Goal: Task Accomplishment & Management: Complete application form

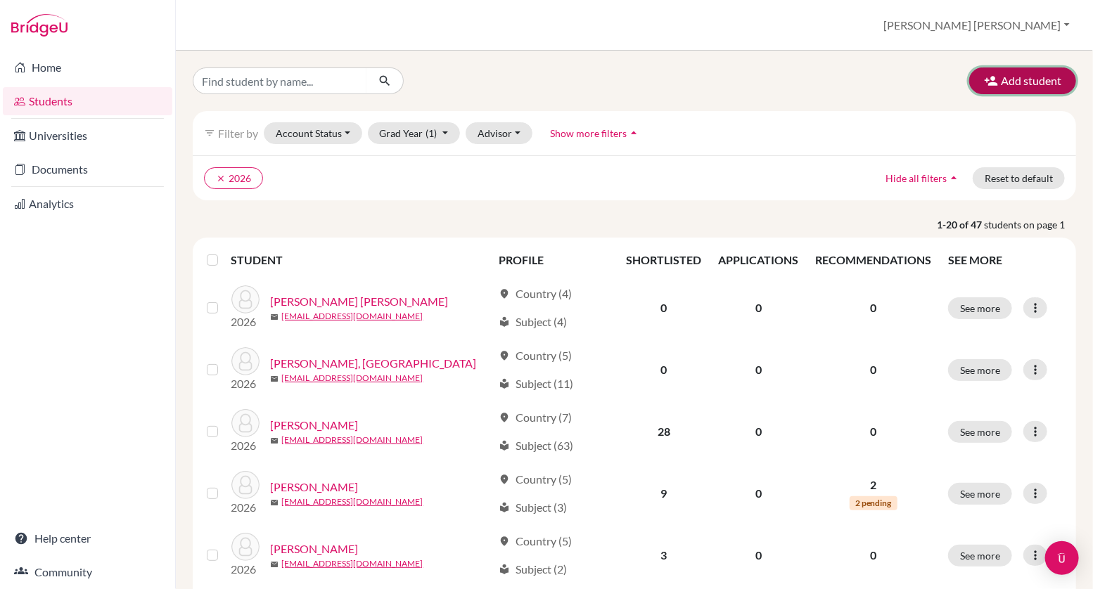
click at [1022, 85] on button "Add student" at bounding box center [1022, 81] width 107 height 27
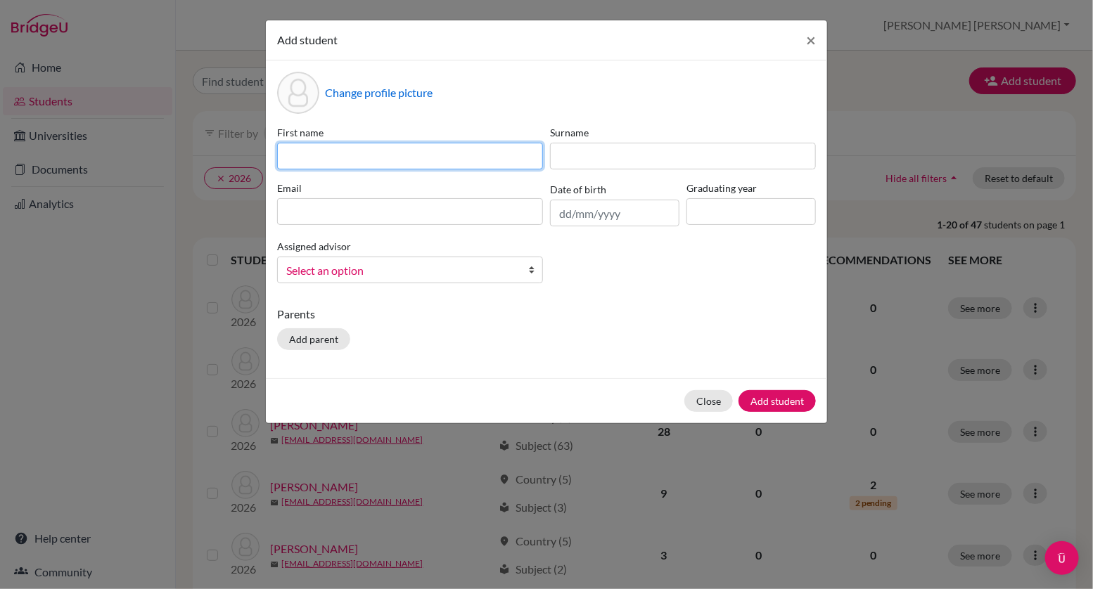
click at [316, 155] on input at bounding box center [410, 156] width 266 height 27
type input "Eva"
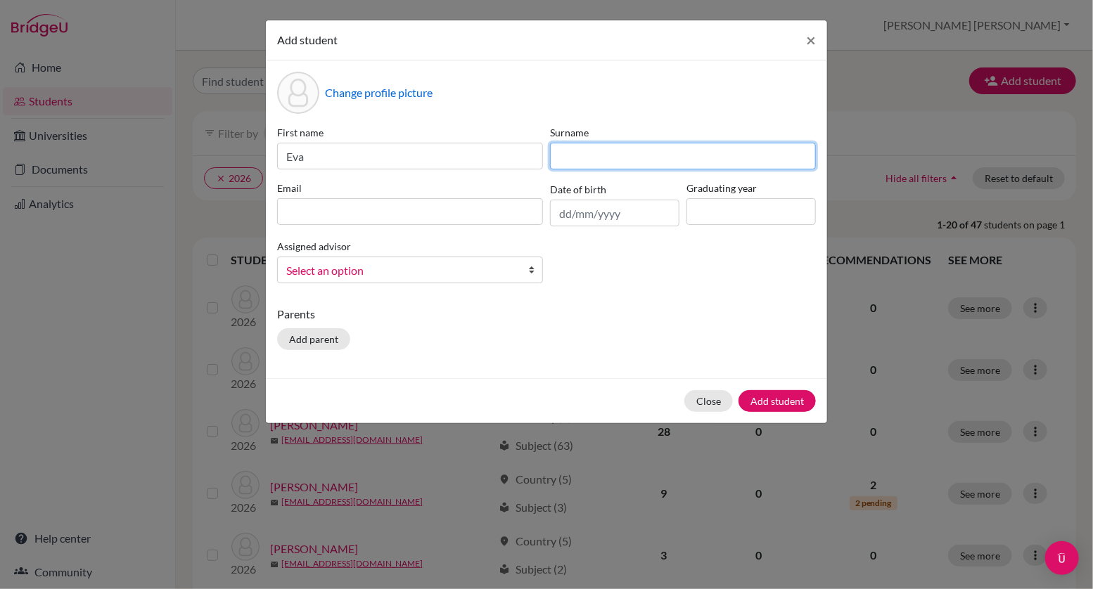
click at [579, 153] on input at bounding box center [683, 156] width 266 height 27
type input "[PERSON_NAME]"
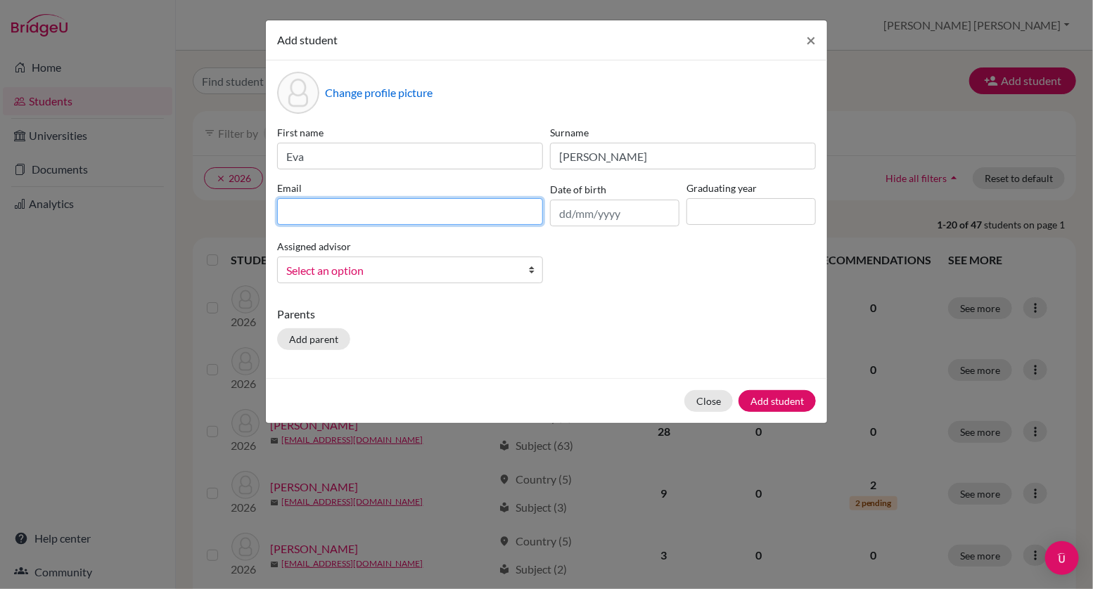
click at [312, 212] on input at bounding box center [410, 211] width 266 height 27
type input "[PERSON_NAME][EMAIL_ADDRESS][DOMAIN_NAME]"
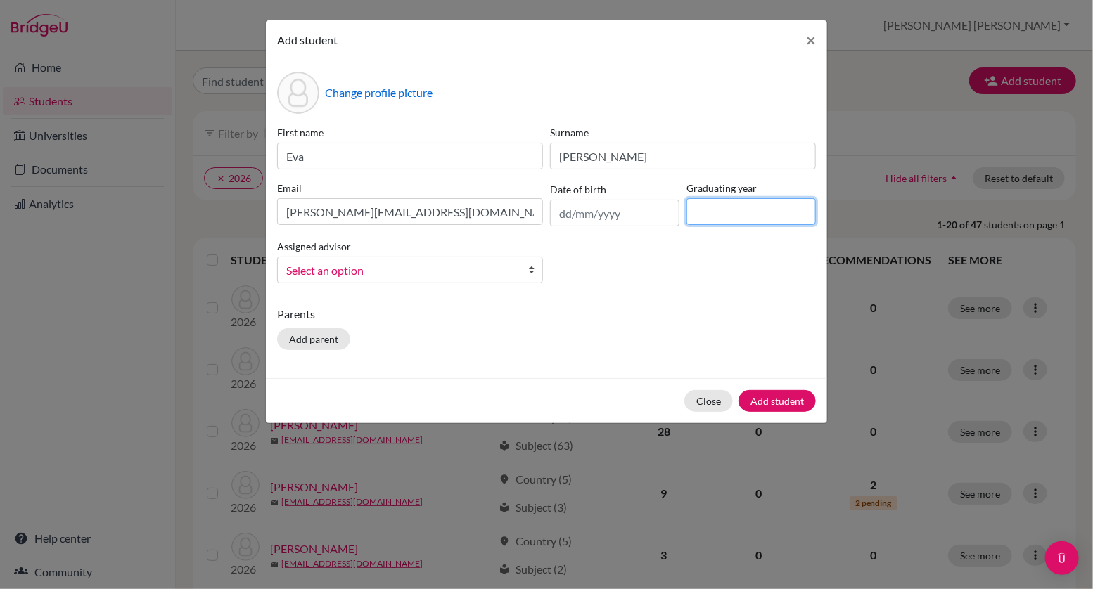
click at [709, 212] on input at bounding box center [751, 211] width 129 height 27
type input "2026"
click at [516, 269] on link "Select an option" at bounding box center [410, 270] width 266 height 27
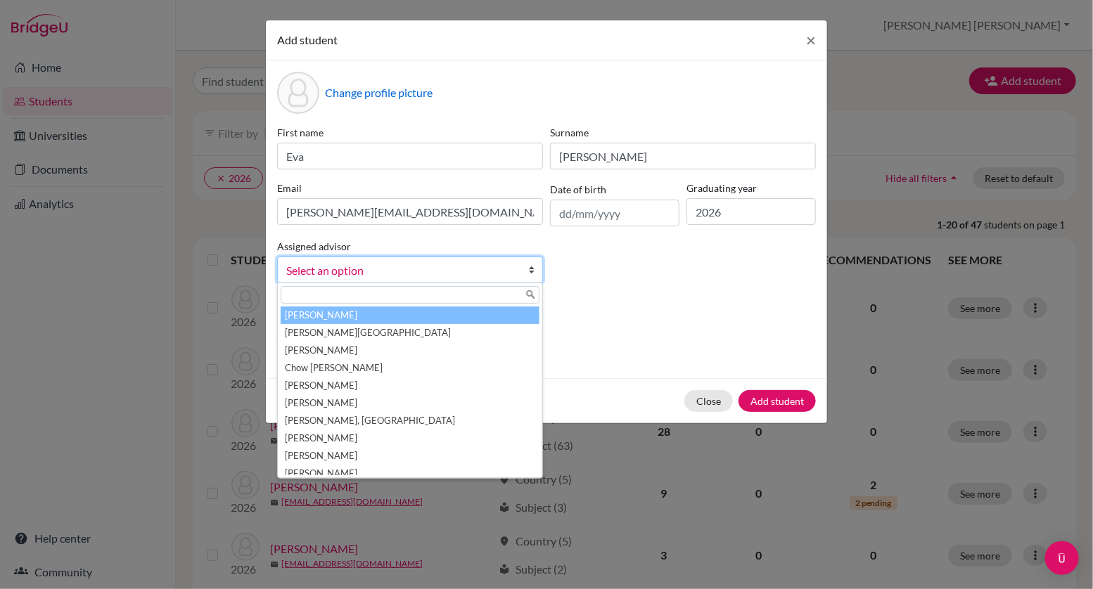
click at [438, 320] on li "[PERSON_NAME]" at bounding box center [410, 316] width 259 height 18
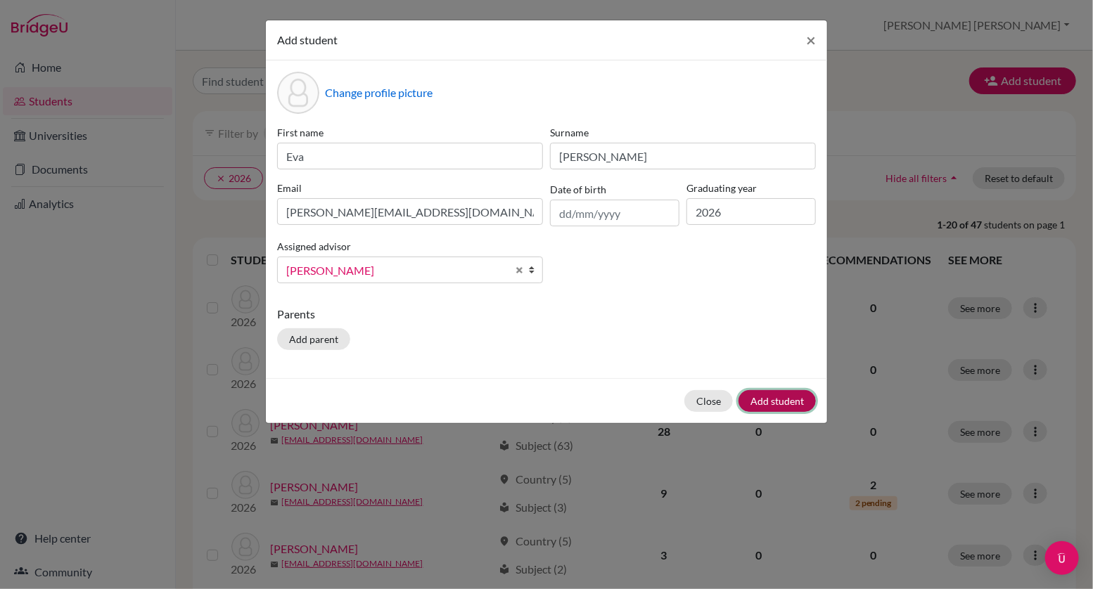
click at [764, 398] on button "Add student" at bounding box center [777, 401] width 77 height 22
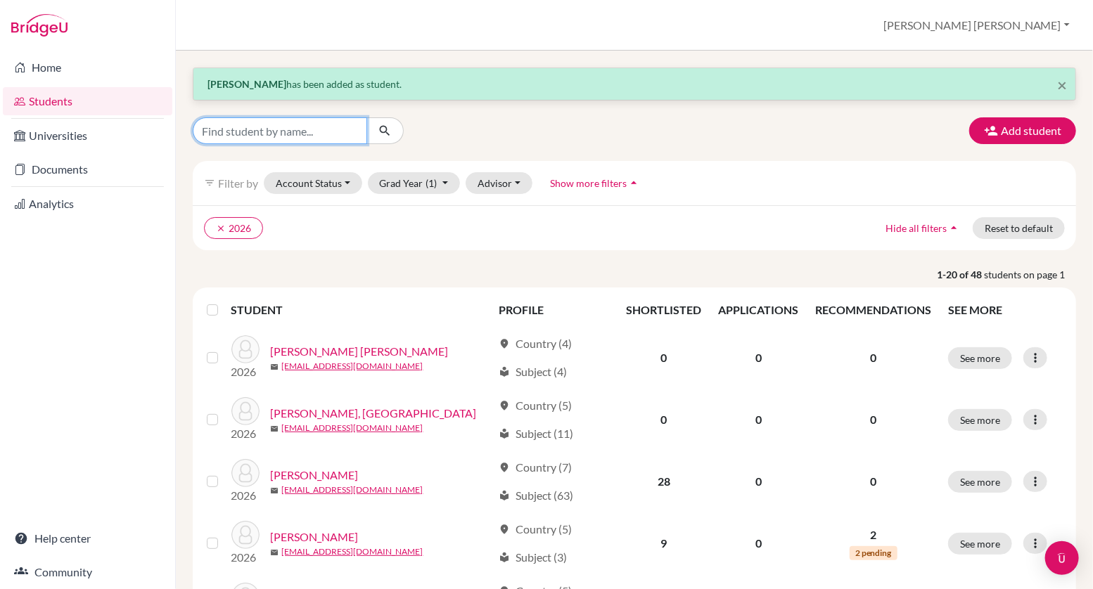
click at [260, 132] on input "Find student by name..." at bounding box center [280, 130] width 174 height 27
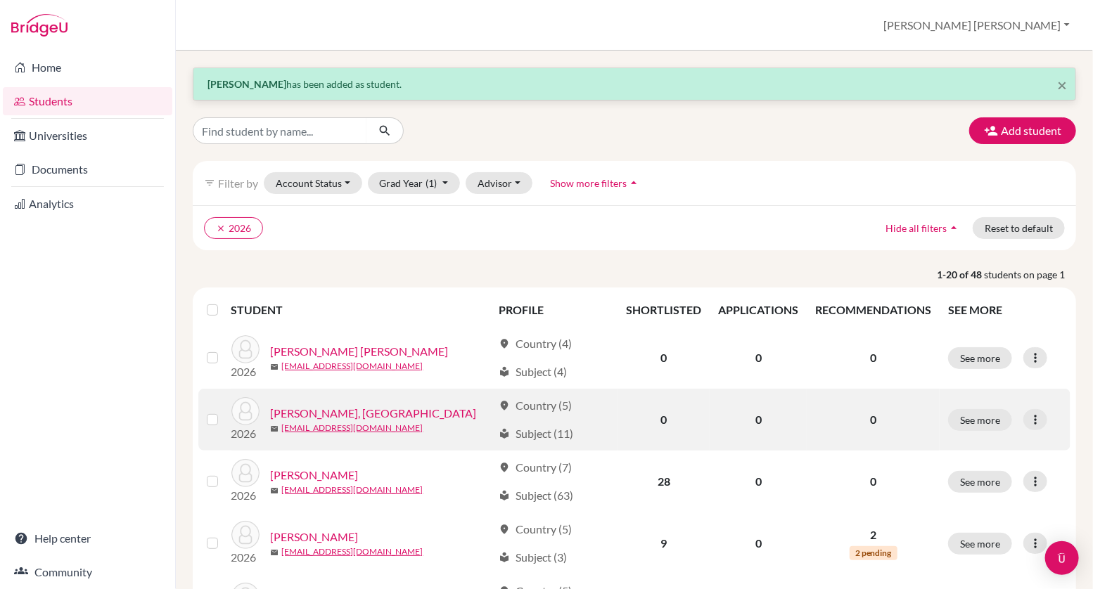
click at [295, 411] on link "[PERSON_NAME], [GEOGRAPHIC_DATA]" at bounding box center [374, 413] width 206 height 17
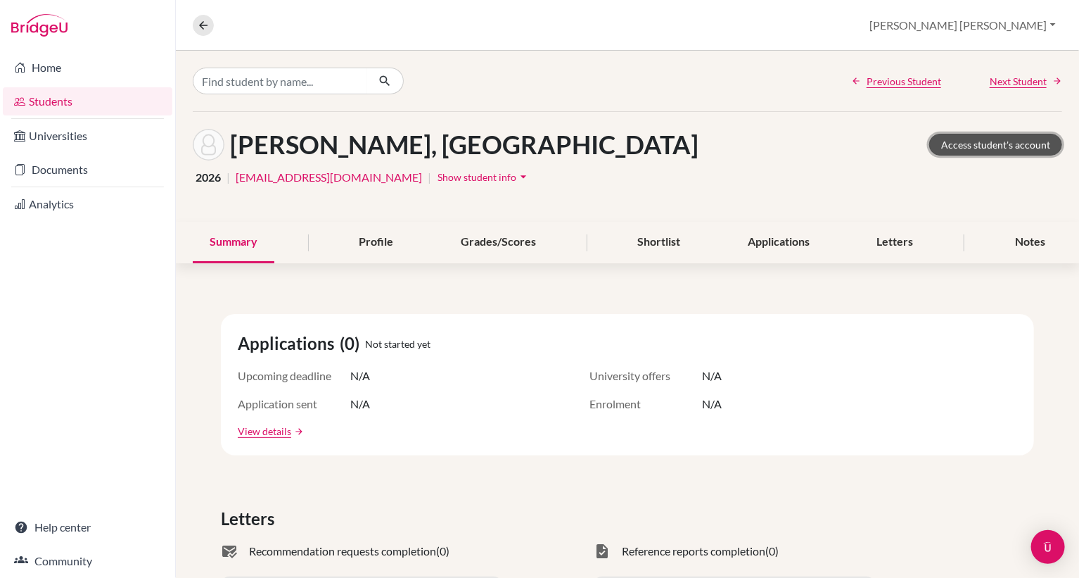
click at [992, 144] on link "Access student's account" at bounding box center [995, 145] width 133 height 22
